Goal: Task Accomplishment & Management: Use online tool/utility

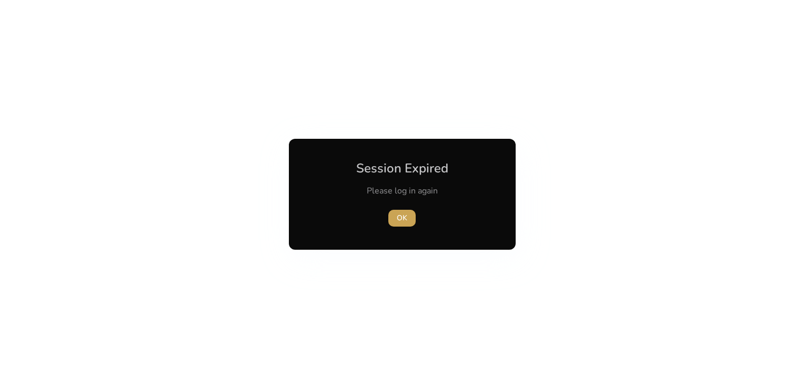
click at [402, 220] on span "OK" at bounding box center [402, 218] width 11 height 11
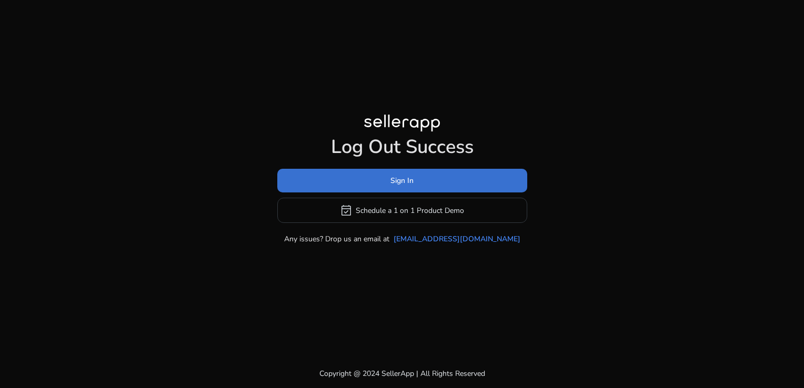
click at [386, 182] on span at bounding box center [402, 180] width 250 height 25
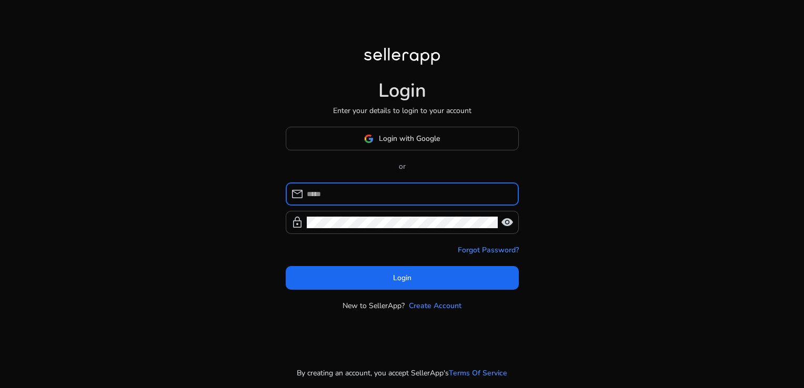
type input "**********"
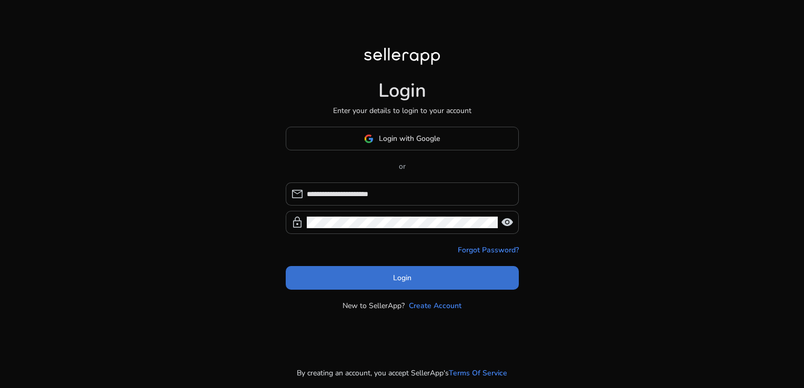
click at [382, 280] on span at bounding box center [402, 278] width 233 height 25
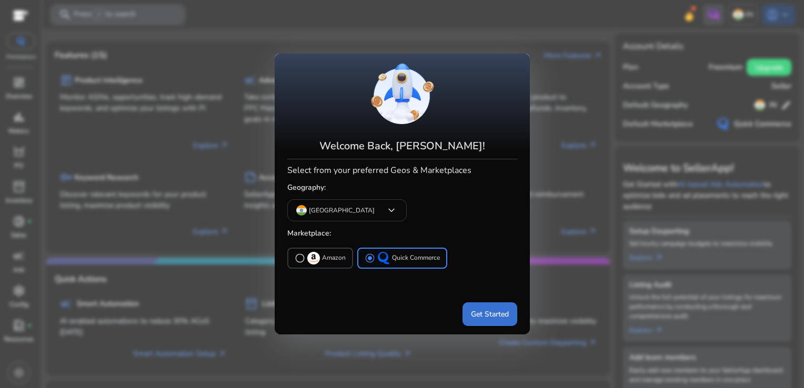
click at [498, 317] on span "Get Started" at bounding box center [490, 314] width 38 height 11
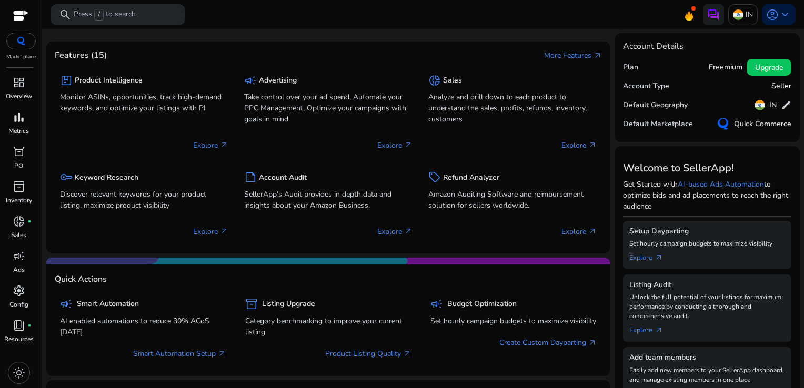
click at [31, 123] on div "bar_chart" at bounding box center [18, 117] width 29 height 17
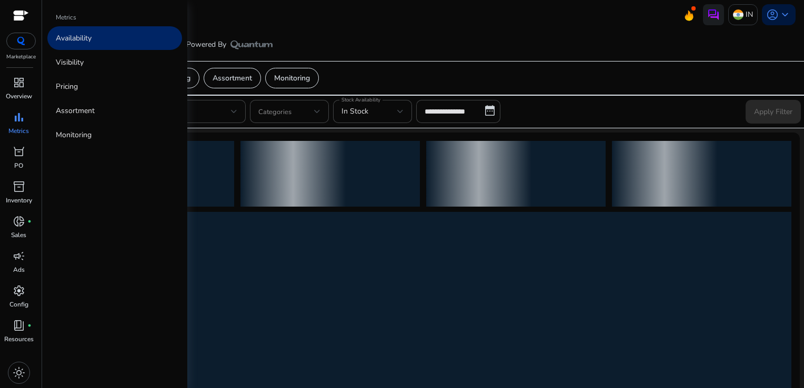
click at [69, 42] on p "Availability" at bounding box center [74, 38] width 36 height 11
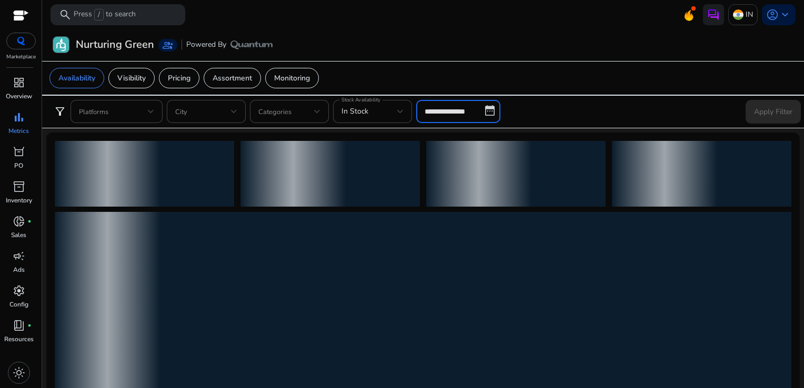
click at [471, 114] on input "**********" at bounding box center [458, 111] width 84 height 23
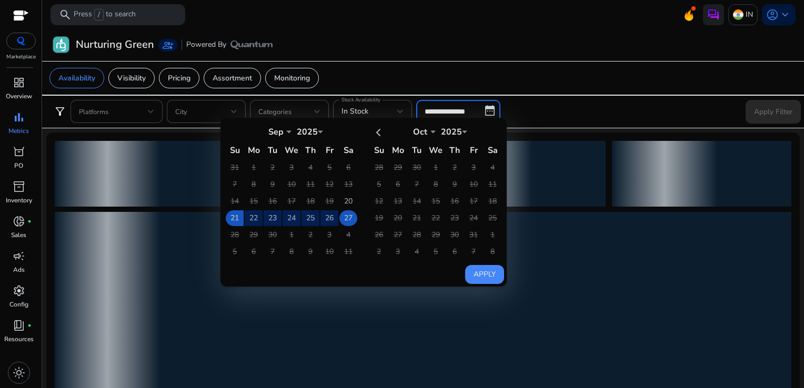
click at [343, 220] on td "27" at bounding box center [348, 218] width 18 height 16
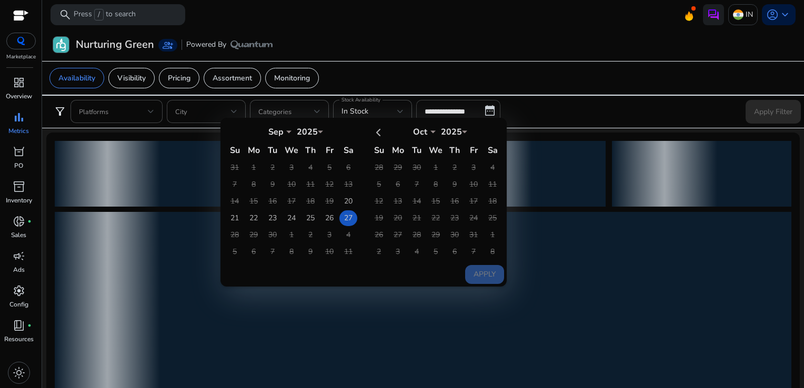
click at [344, 220] on td "27" at bounding box center [348, 218] width 18 height 16
click at [343, 217] on td "27" at bounding box center [348, 218] width 18 height 16
click at [486, 274] on button "Apply" at bounding box center [484, 274] width 39 height 19
type input "**********"
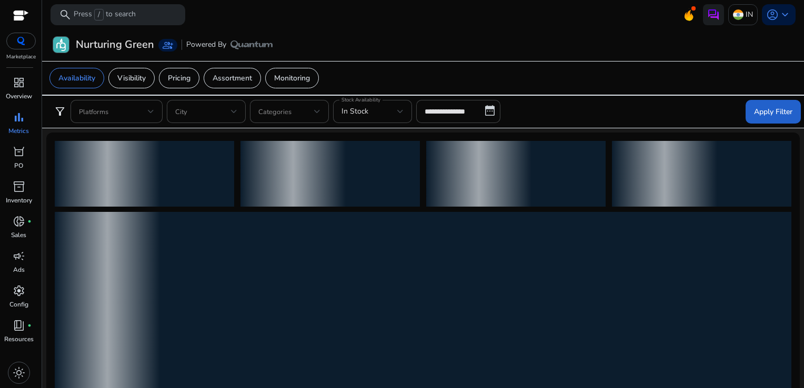
click at [748, 105] on span at bounding box center [773, 111] width 55 height 25
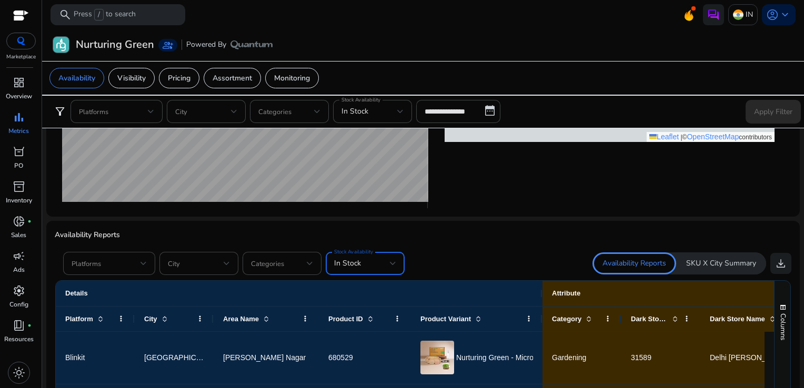
click at [386, 262] on div "In Stock" at bounding box center [362, 264] width 56 height 12
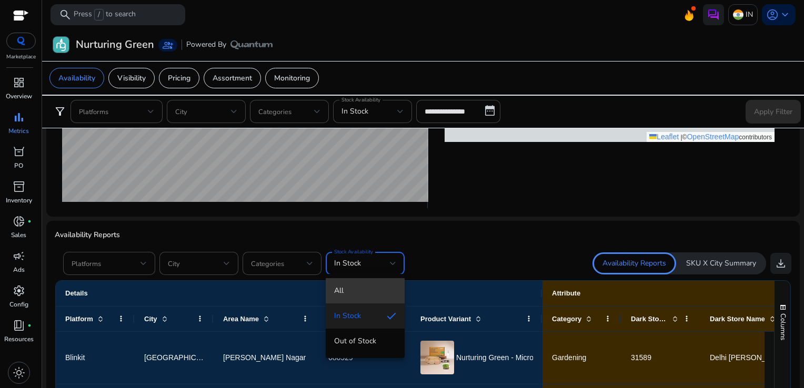
click at [368, 289] on span "All" at bounding box center [365, 291] width 62 height 12
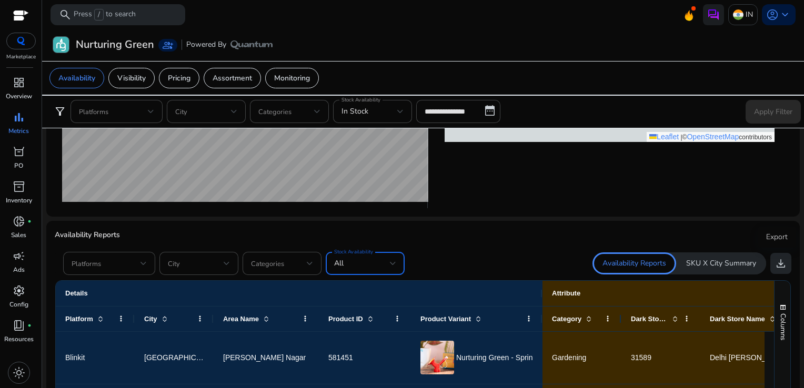
click at [777, 262] on span "download" at bounding box center [781, 263] width 13 height 13
click at [468, 32] on mat-card "Nurturing Green group_add Powered By" at bounding box center [423, 45] width 770 height 32
